Goal: Task Accomplishment & Management: Manage account settings

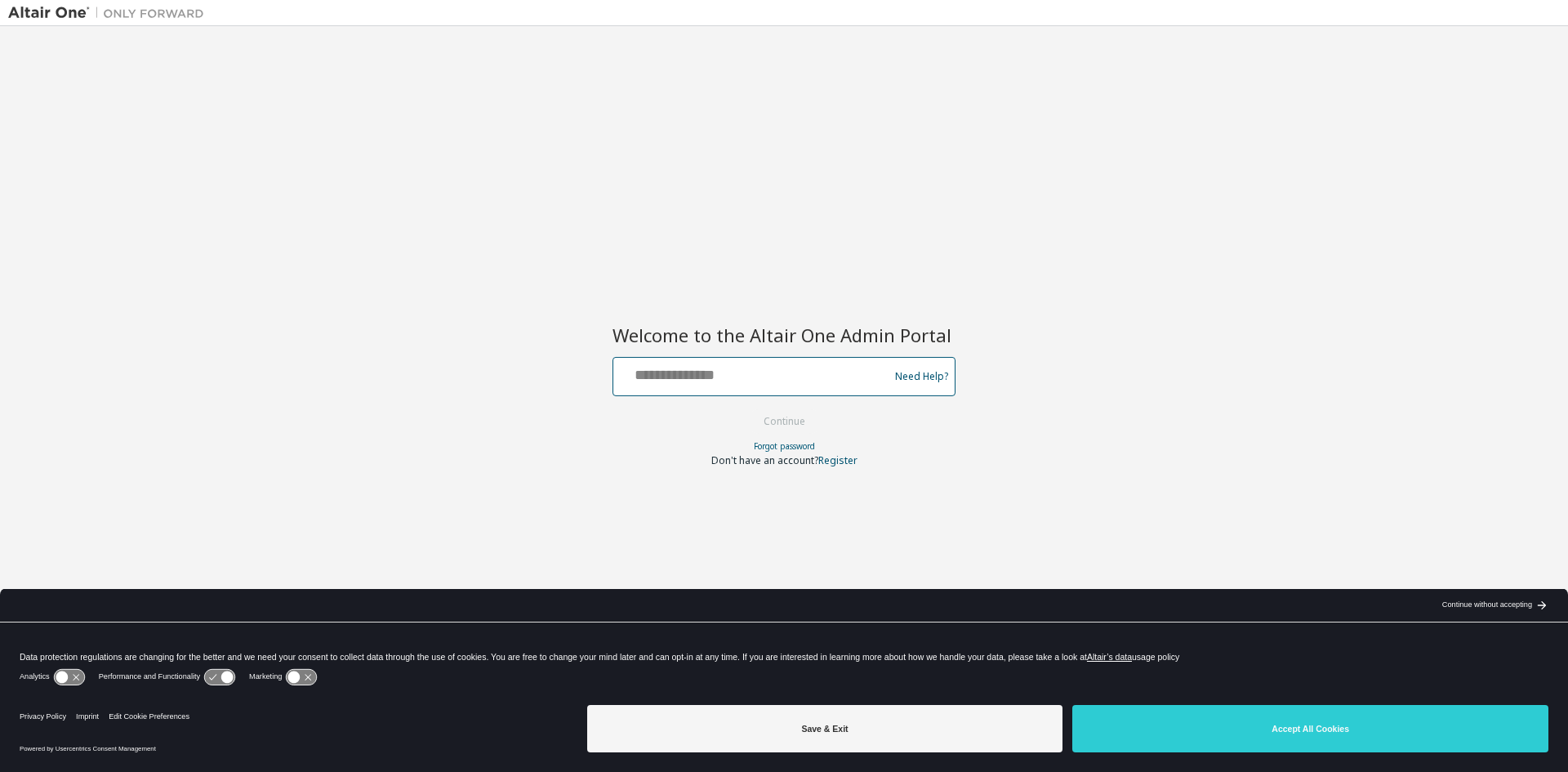
click at [640, 378] on input "text" at bounding box center [753, 372] width 267 height 23
type input "**********"
click at [747, 409] on button "Continue" at bounding box center [784, 422] width 75 height 24
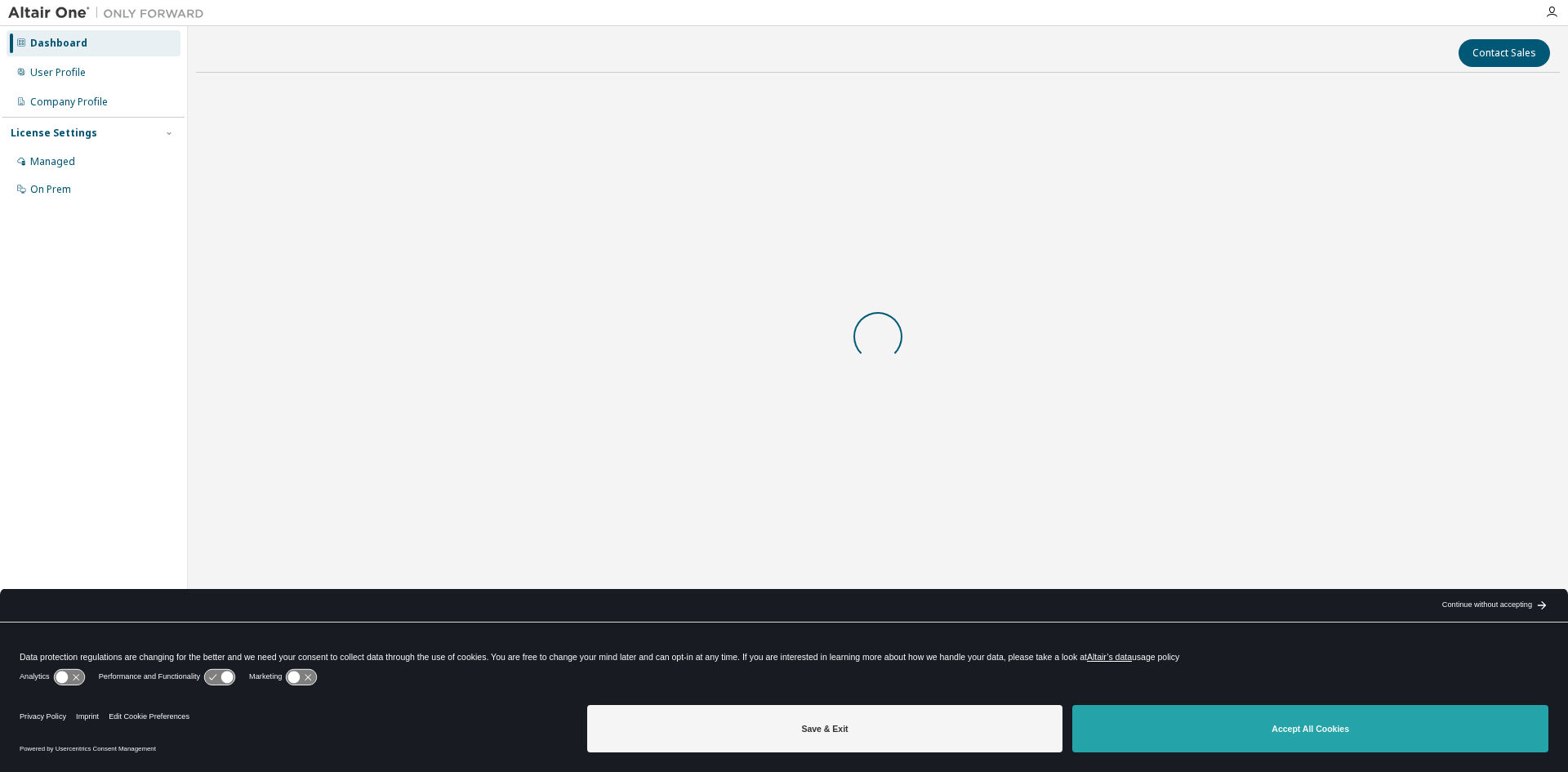
click at [1219, 720] on button "Accept All Cookies" at bounding box center [1310, 728] width 476 height 48
